Goal: Find contact information: Find contact information

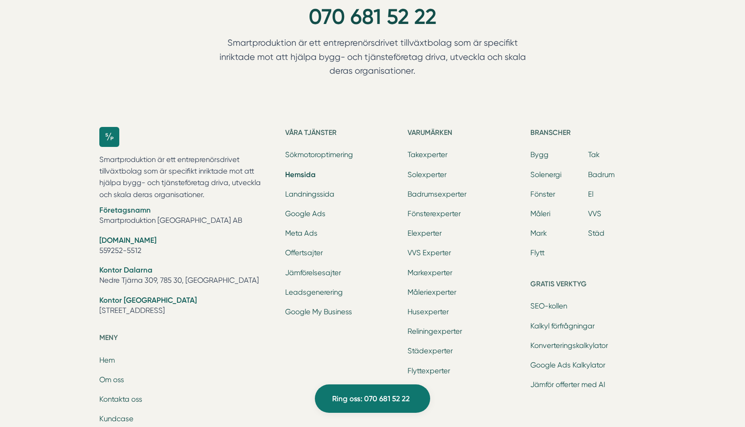
scroll to position [3102, 0]
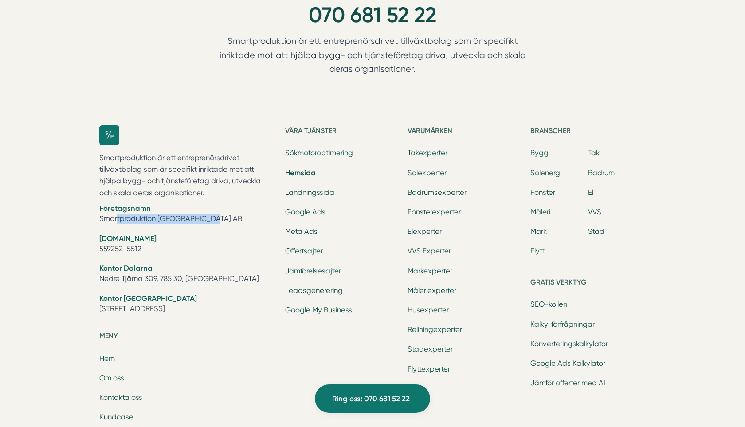
drag, startPoint x: 196, startPoint y: 216, endPoint x: 85, endPoint y: 213, distance: 110.9
click at [85, 213] on div "Ring oss 070 681 52 22 Smartproduktion är ett entreprenörsdrivet tillväxtbolag …" at bounding box center [372, 282] width 745 height 607
copy li "Smartproduktion [GEOGRAPHIC_DATA] AB"
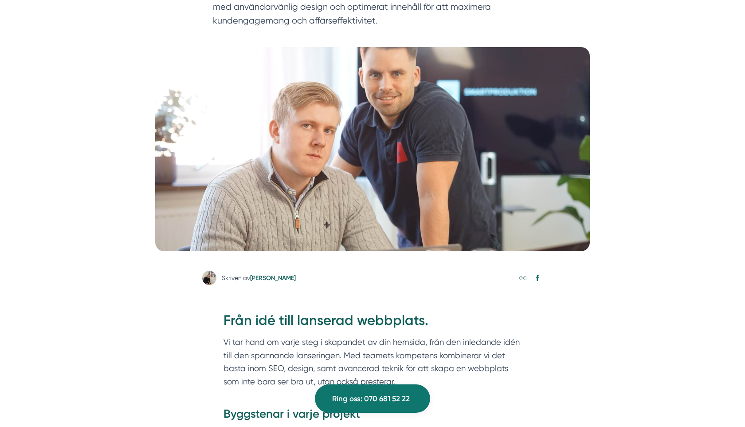
scroll to position [0, 0]
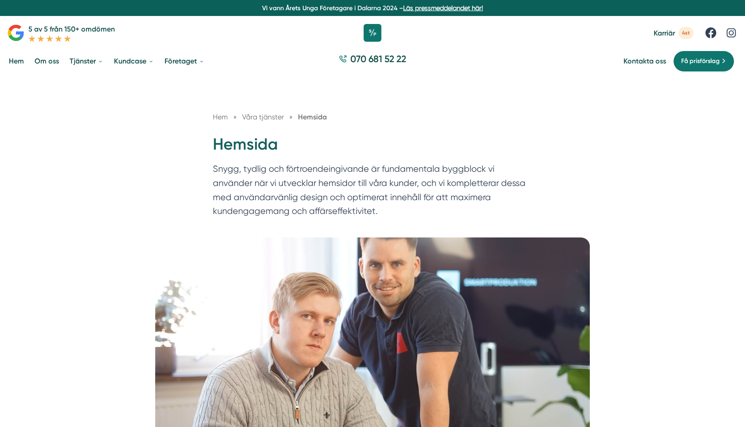
click at [11, 61] on link "Hem" at bounding box center [16, 61] width 19 height 23
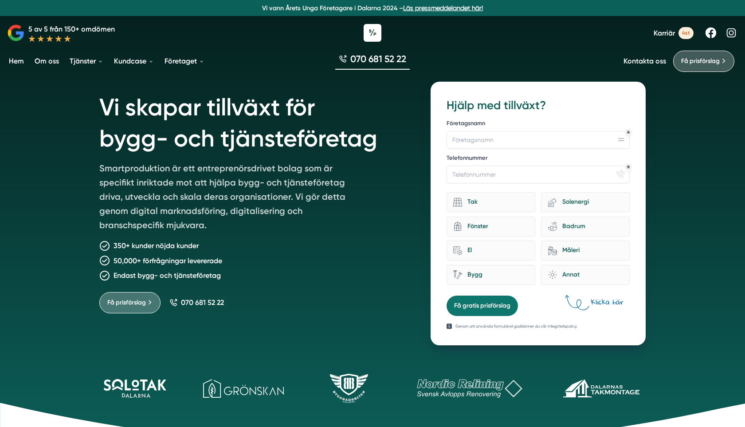
click at [732, 33] on icon at bounding box center [731, 32] width 13 height 13
